Goal: Ask a question

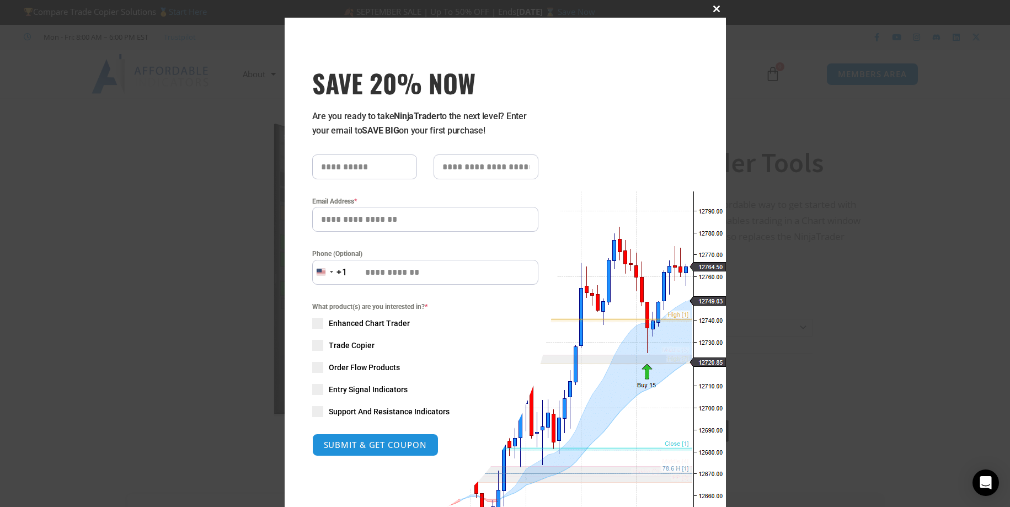
click at [712, 8] on span "SAVE 20% NOW popup" at bounding box center [717, 9] width 18 height 7
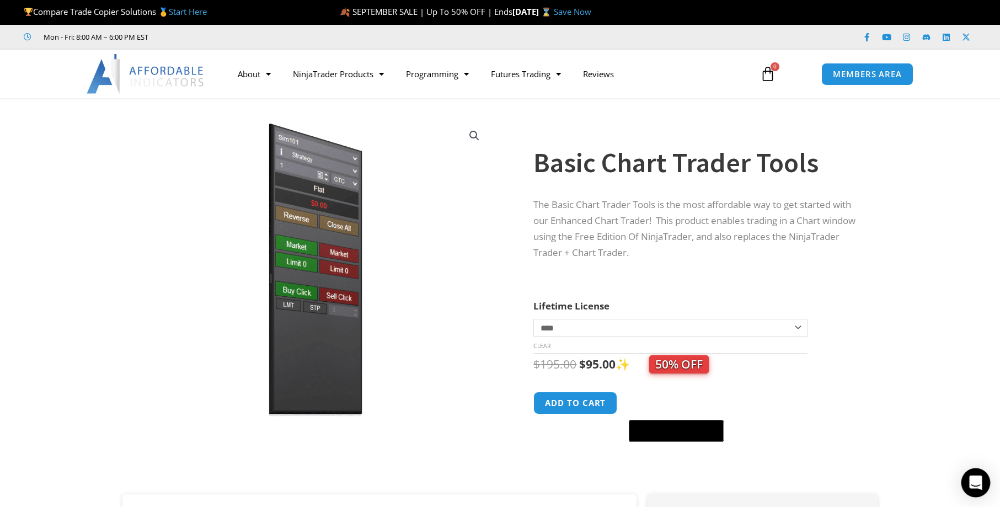
click at [973, 487] on icon "Open Intercom Messenger" at bounding box center [975, 483] width 13 height 14
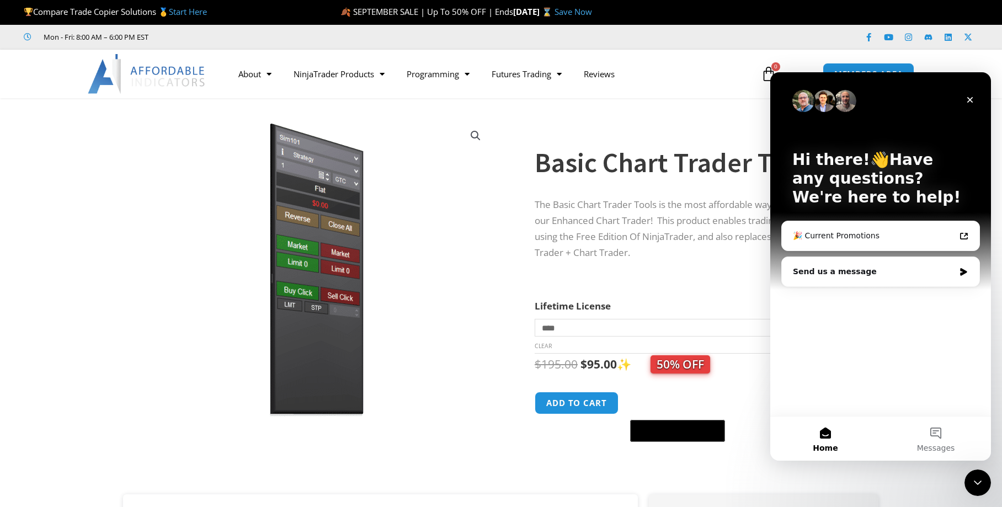
click at [856, 312] on div "Hi there!👋Have any questions? We're here to help! 🎉 Current Promotions Send us …" at bounding box center [880, 244] width 221 height 344
click at [841, 271] on div "Send us a message" at bounding box center [874, 272] width 162 height 12
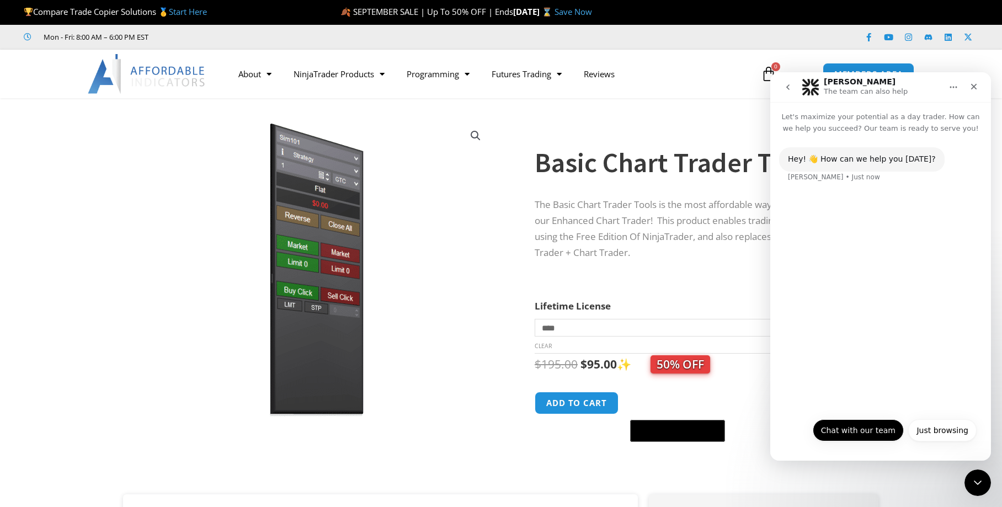
click at [865, 431] on button "Chat with our team" at bounding box center [858, 430] width 91 height 22
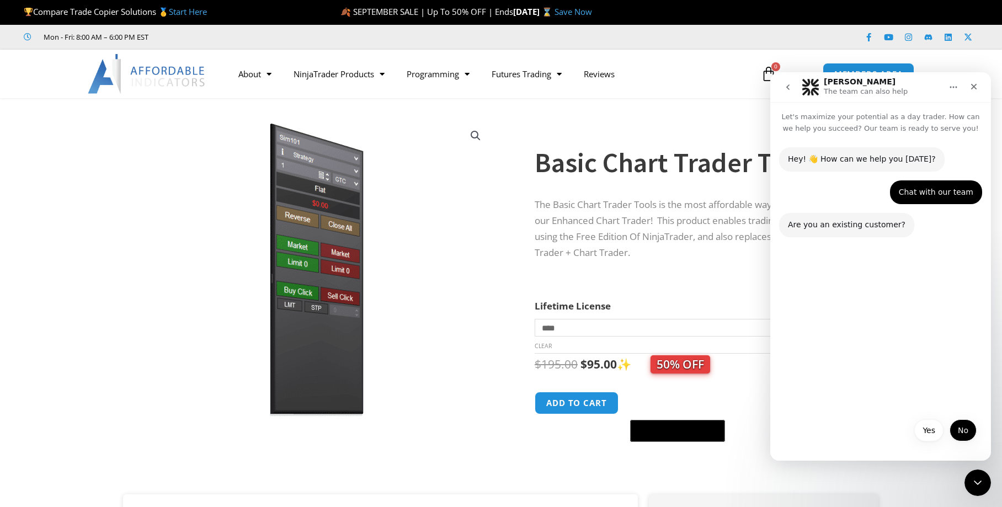
click at [959, 426] on button "No" at bounding box center [963, 430] width 27 height 22
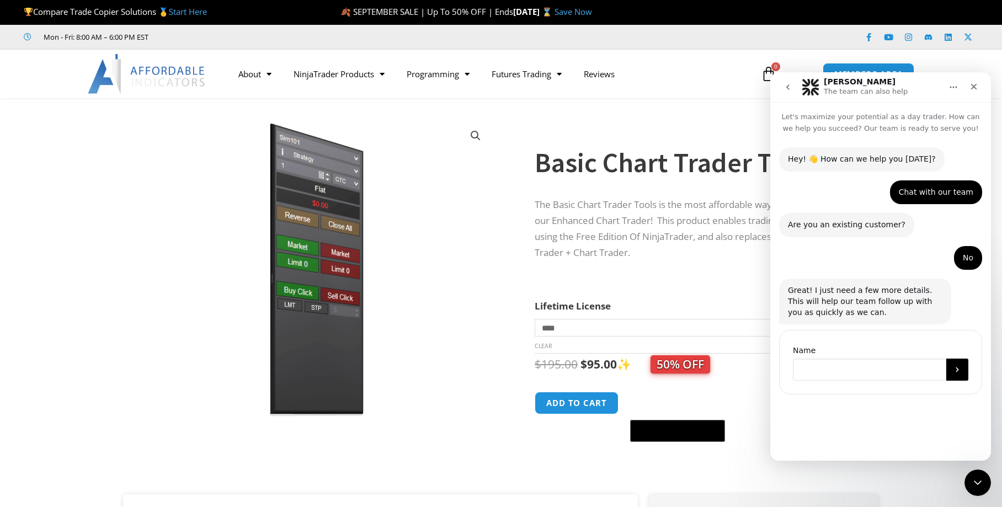
click at [823, 361] on input "Name" at bounding box center [869, 370] width 153 height 22
type input "**********"
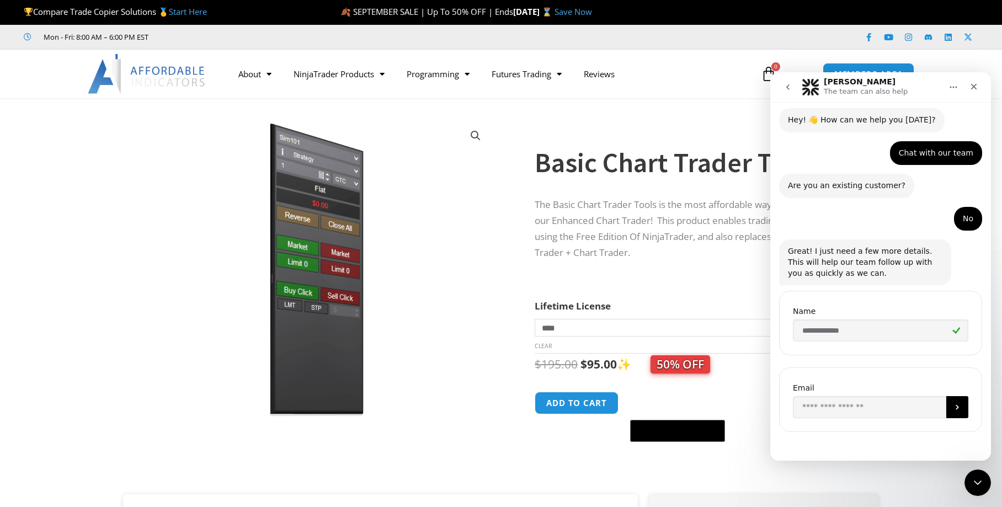
scroll to position [40, 0]
click at [811, 405] on input "Enter your email" at bounding box center [869, 407] width 153 height 22
type input "**********"
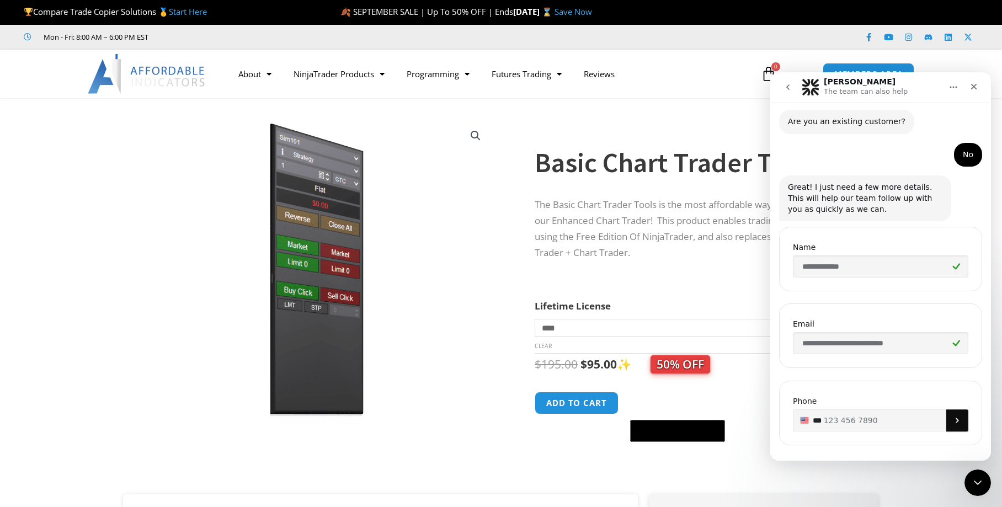
scroll to position [116, 0]
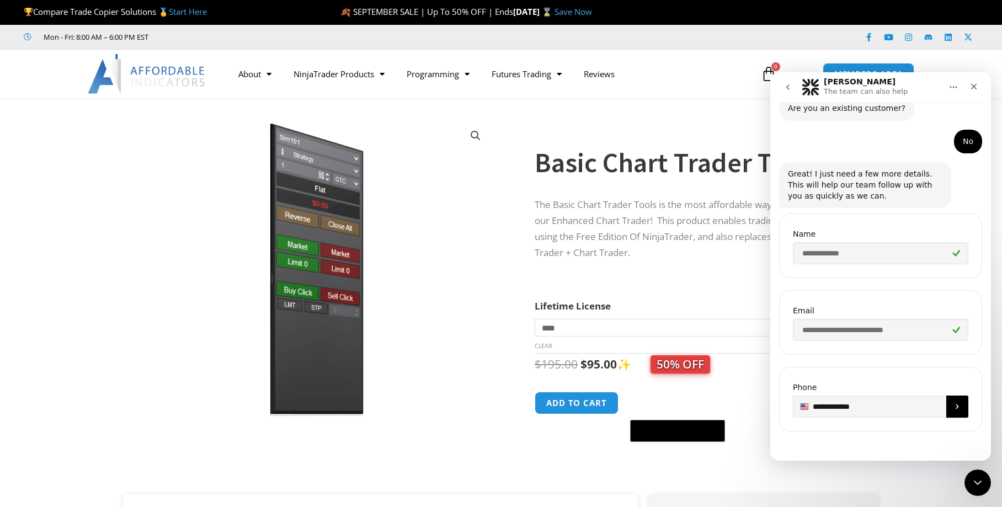
type input "**********"
click at [955, 409] on icon "Submit" at bounding box center [957, 406] width 9 height 9
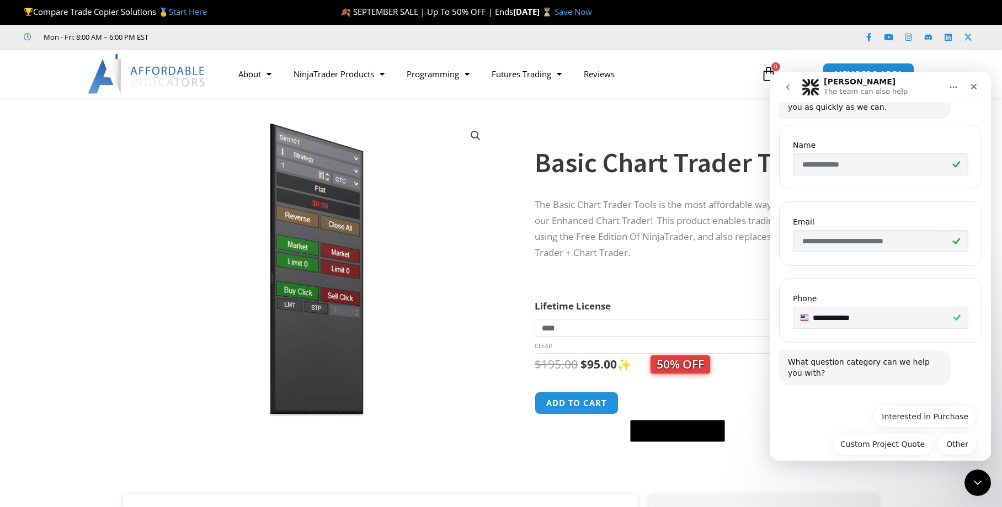
scroll to position [218, 0]
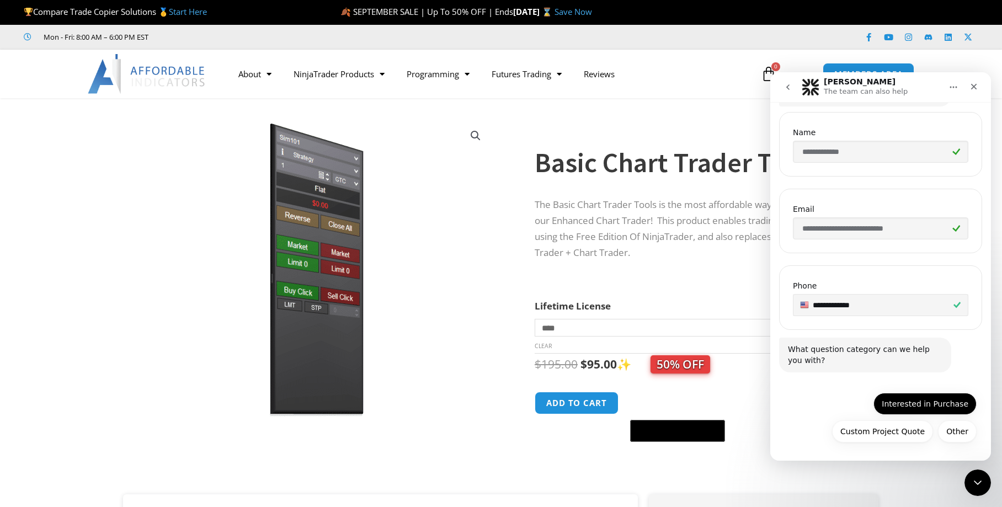
click at [911, 406] on button "Interested in Purchase" at bounding box center [924, 404] width 103 height 22
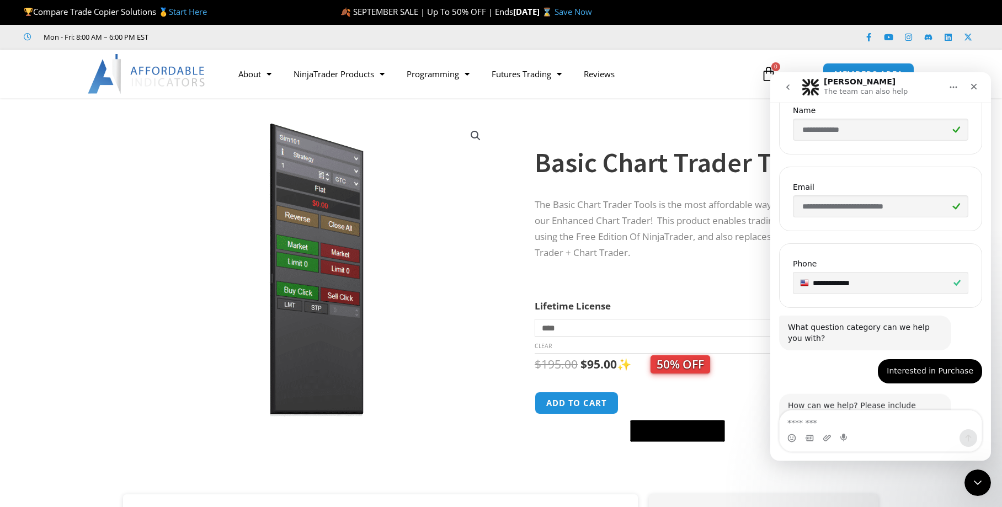
scroll to position [280, 0]
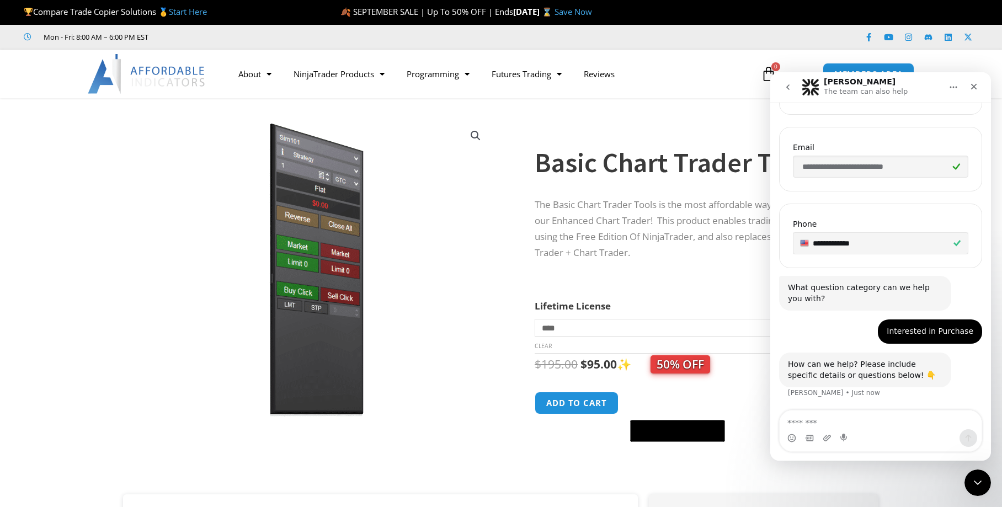
click at [847, 424] on textarea "Message…" at bounding box center [881, 419] width 202 height 19
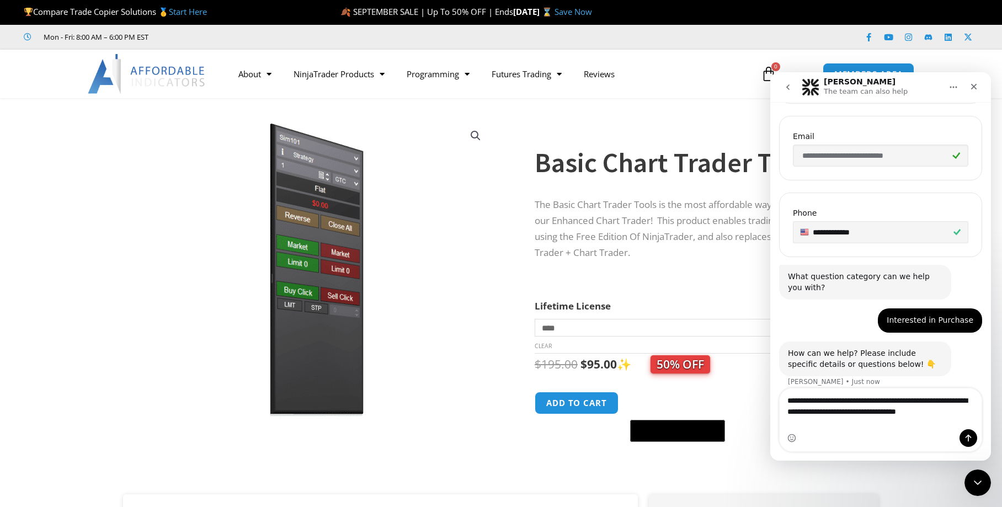
scroll to position [302, 0]
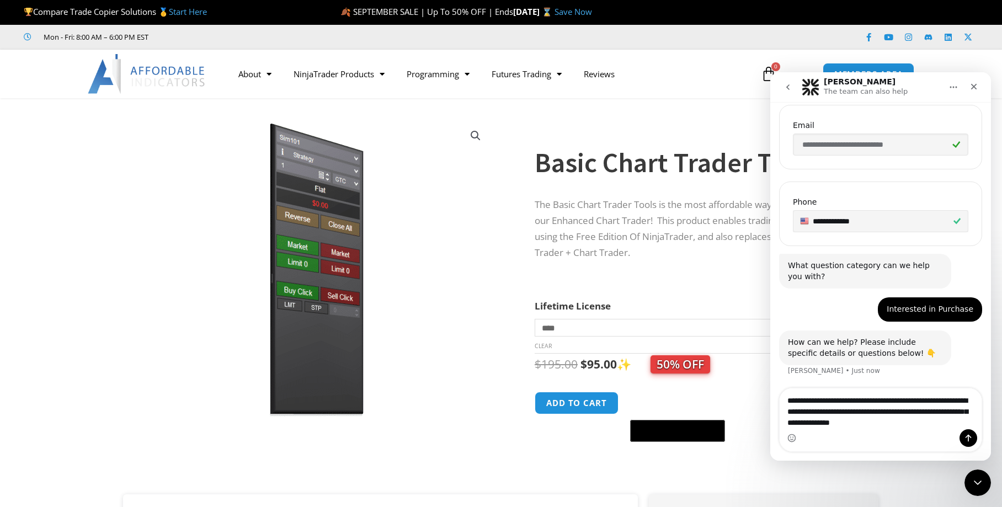
type textarea "**********"
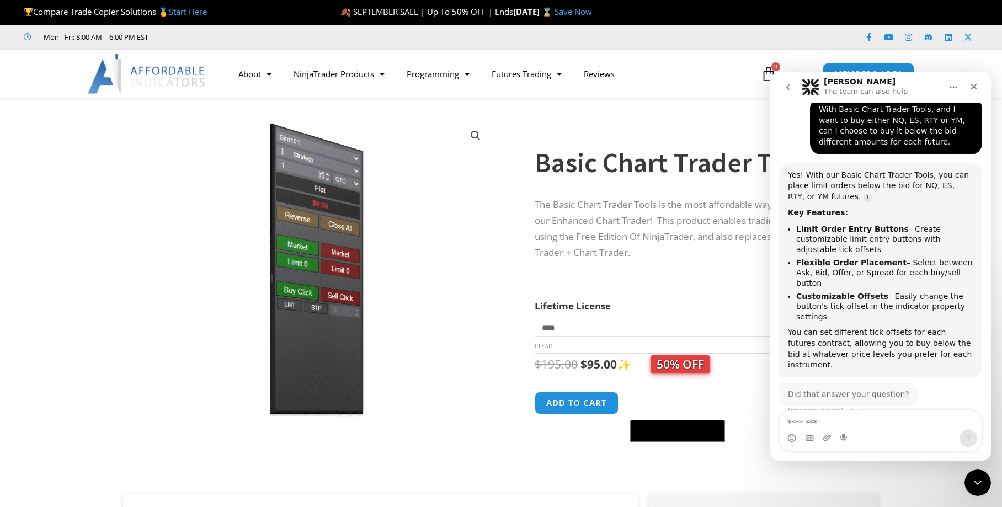
scroll to position [593, 0]
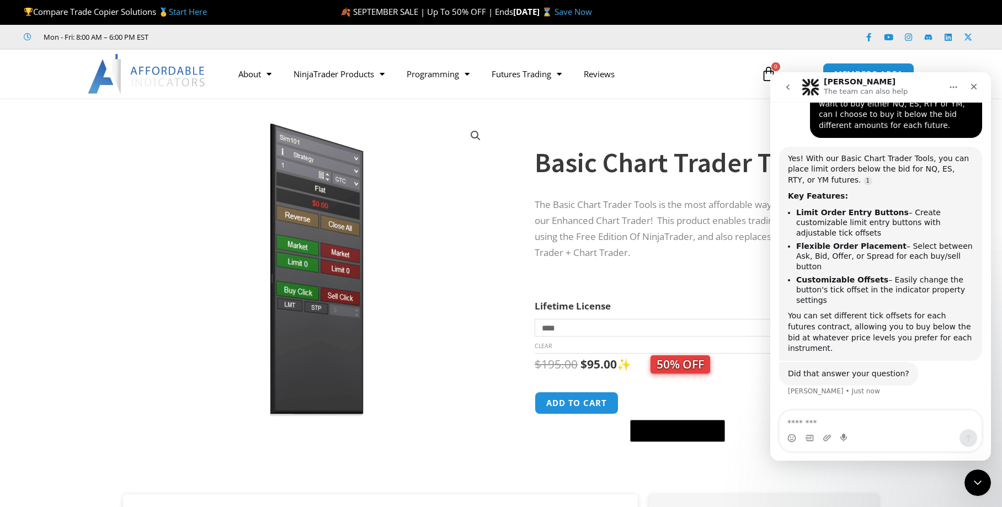
drag, startPoint x: 930, startPoint y: 375, endPoint x: 896, endPoint y: 221, distance: 157.7
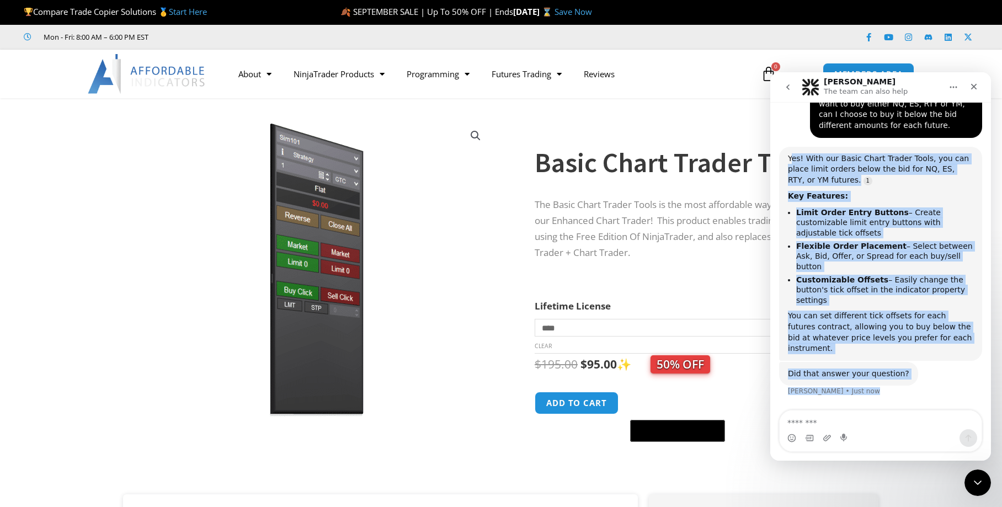
drag, startPoint x: 793, startPoint y: 154, endPoint x: 931, endPoint y: 377, distance: 262.1
copy div "es! With our Basic Chart Trader Tools, you can place limit orders below the bid…"
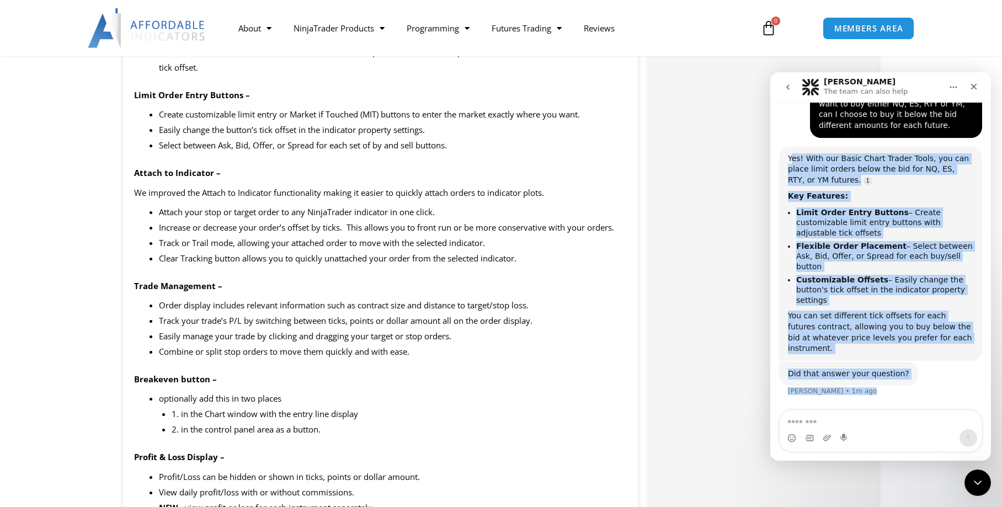
scroll to position [1154, 0]
